Goal: Task Accomplishment & Management: Complete application form

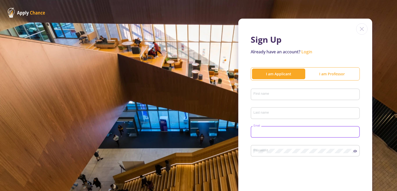
type input "[EMAIL_ADDRESS][DOMAIN_NAME]"
click at [279, 91] on div "First name" at bounding box center [305, 93] width 104 height 13
type input "e"
click at [271, 113] on input "Last name" at bounding box center [305, 113] width 105 height 5
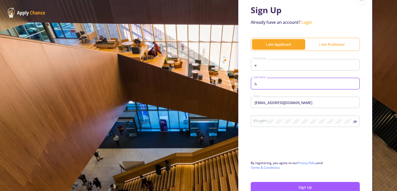
scroll to position [52, 0]
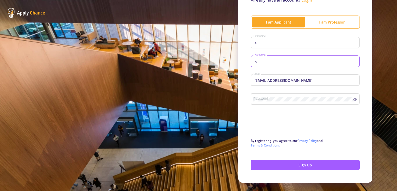
type input "h"
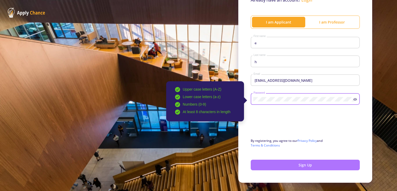
click at [298, 167] on button "Sign Up" at bounding box center [305, 164] width 109 height 11
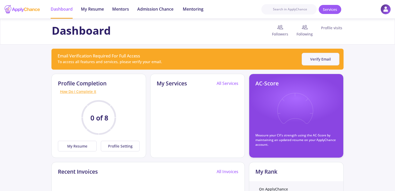
click at [321, 60] on button "Verify Email" at bounding box center [320, 59] width 38 height 13
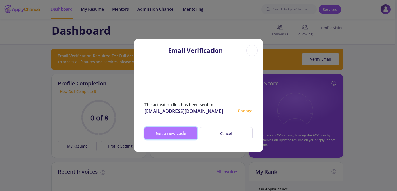
click at [170, 129] on button "Get a new code" at bounding box center [170, 133] width 53 height 12
